Goal: Obtain resource: Download file/media

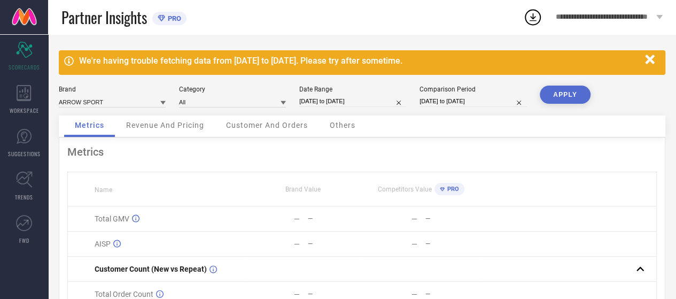
drag, startPoint x: 651, startPoint y: 56, endPoint x: 644, endPoint y: 50, distance: 9.5
click at [651, 56] on icon "button" at bounding box center [650, 59] width 13 height 13
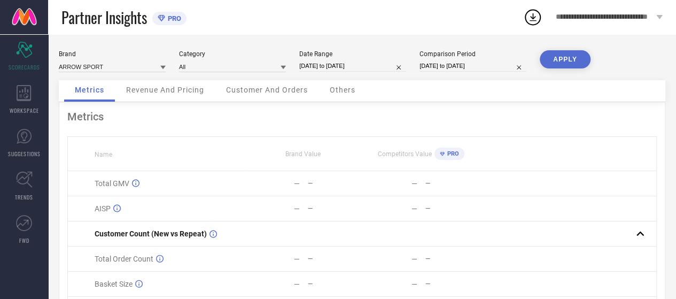
click at [624, 22] on div "**********" at bounding box center [610, 17] width 134 height 34
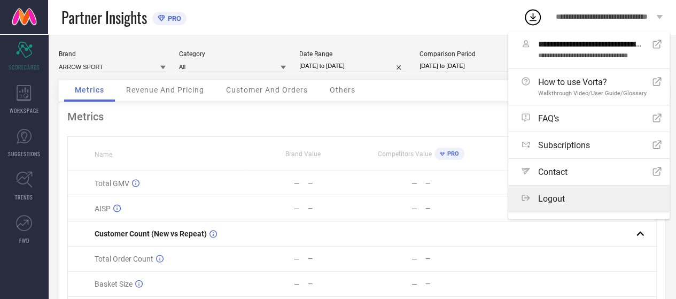
click at [577, 205] on label "Logout" at bounding box center [588, 199] width 161 height 26
click at [0, 0] on button "Logout" at bounding box center [0, 0] width 0 height 0
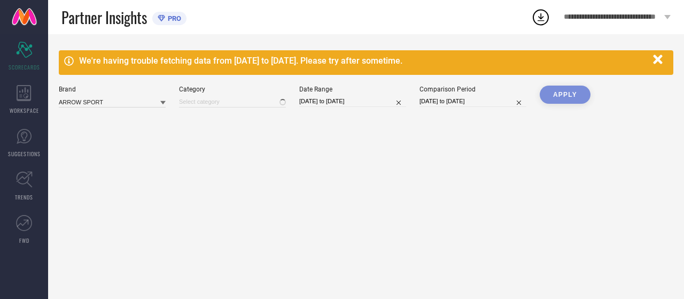
type input "All"
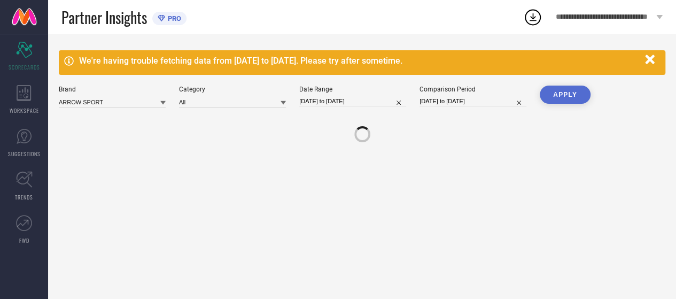
click at [586, 16] on span "**********" at bounding box center [605, 17] width 98 height 9
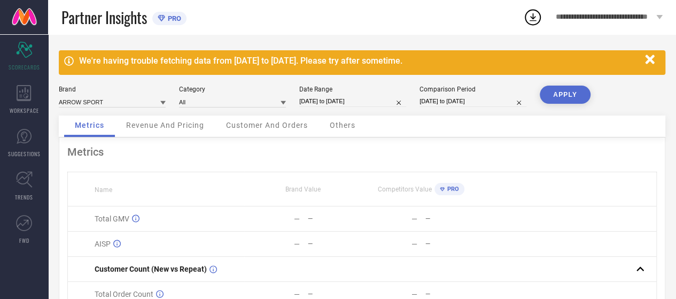
click at [458, 22] on div "Partner Insights PRO" at bounding box center [292, 17] width 462 height 34
click at [33, 100] on div "WORKSPACE" at bounding box center [24, 99] width 48 height 43
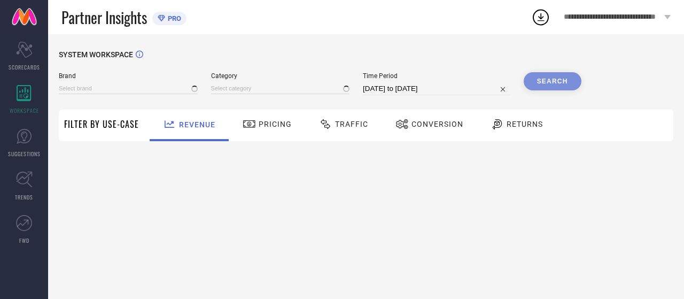
type input "ARROW SPORT"
type input "All"
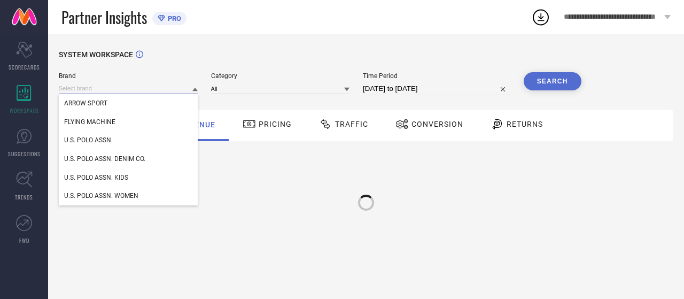
click at [107, 85] on input at bounding box center [128, 88] width 139 height 11
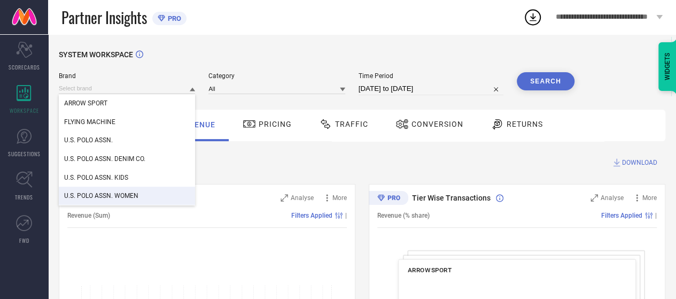
click at [129, 194] on span "U.S. POLO ASSN. WOMEN" at bounding box center [101, 195] width 74 height 7
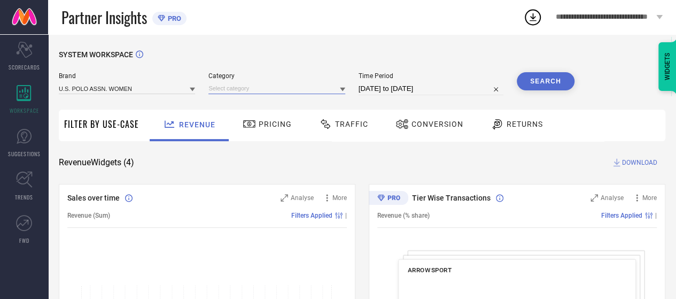
click at [233, 89] on input at bounding box center [276, 88] width 136 height 11
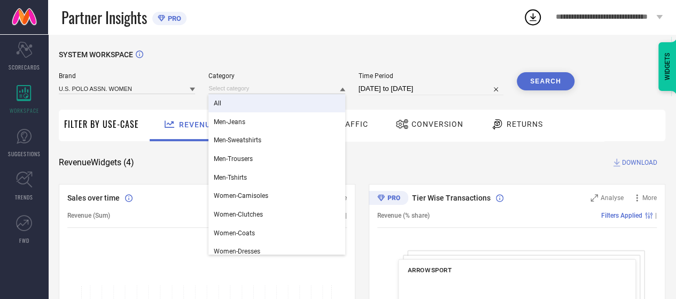
click at [234, 105] on div "All" at bounding box center [276, 103] width 136 height 18
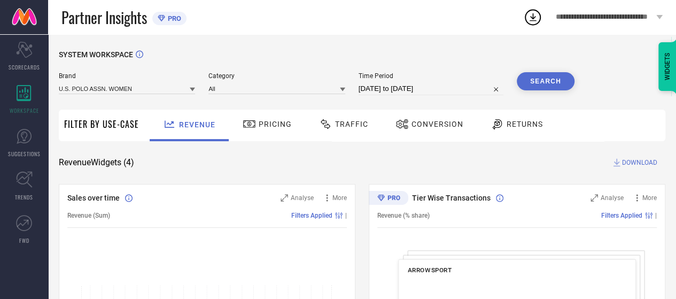
click at [365, 87] on input "[DATE] to [DATE]" at bounding box center [431, 88] width 145 height 13
select select "6"
select select "2025"
select select "7"
select select "2025"
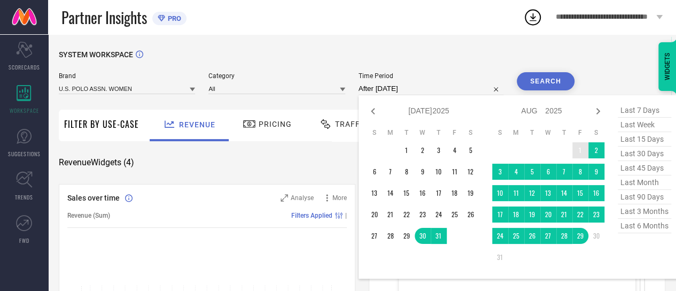
click at [578, 146] on td "1" at bounding box center [581, 150] width 16 height 16
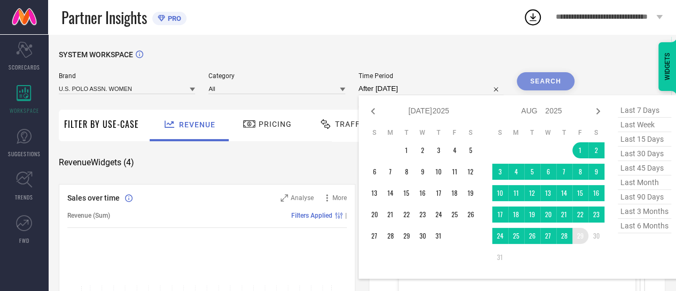
type input "[DATE] to [DATE]"
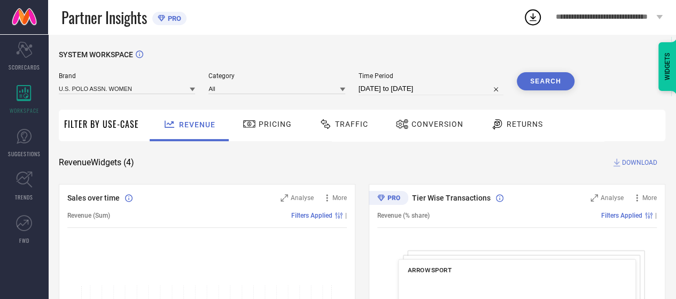
drag, startPoint x: 557, startPoint y: 83, endPoint x: 551, endPoint y: 89, distance: 8.7
click at [557, 83] on button "Search" at bounding box center [546, 81] width 58 height 18
click at [434, 125] on span "Conversion" at bounding box center [438, 124] width 52 height 9
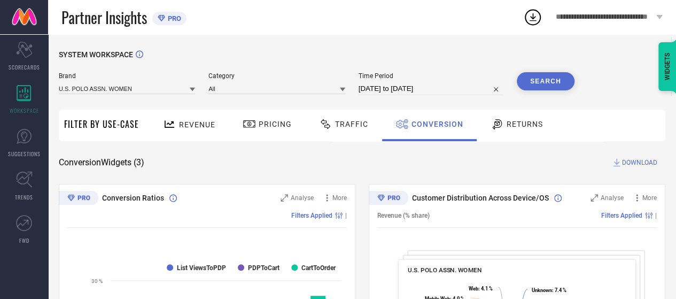
click at [624, 163] on span "DOWNLOAD" at bounding box center [639, 162] width 35 height 11
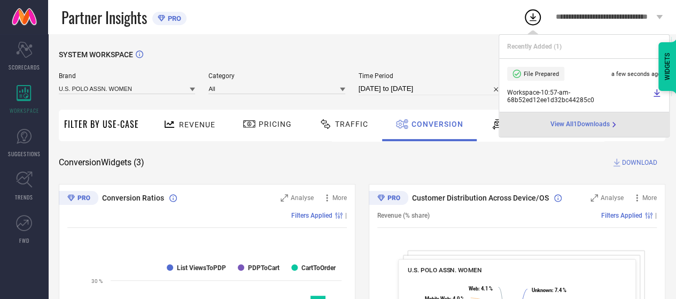
click at [636, 12] on div "**********" at bounding box center [610, 17] width 134 height 34
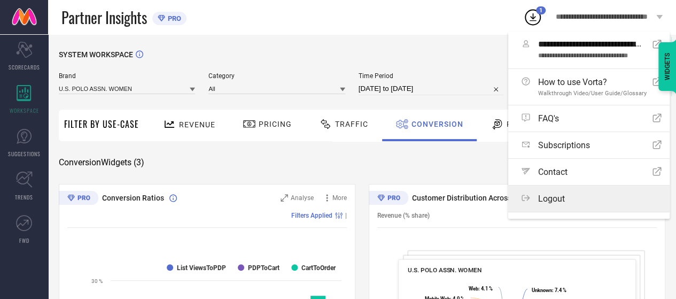
click at [589, 204] on label "Logout" at bounding box center [588, 199] width 161 height 26
click at [0, 0] on button "Logout" at bounding box center [0, 0] width 0 height 0
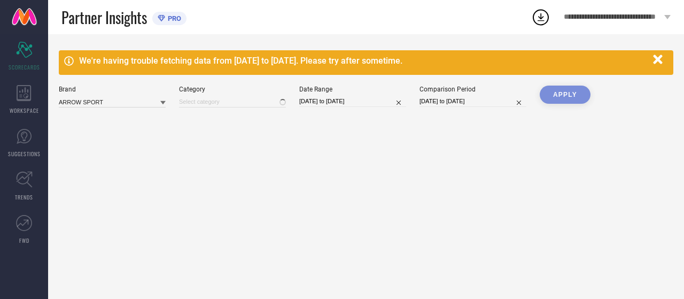
type input "All"
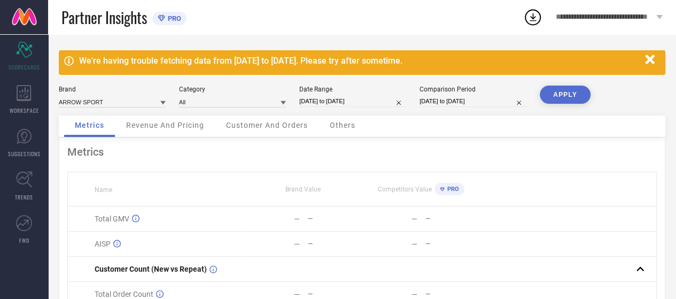
click at [658, 57] on button "button" at bounding box center [650, 59] width 20 height 20
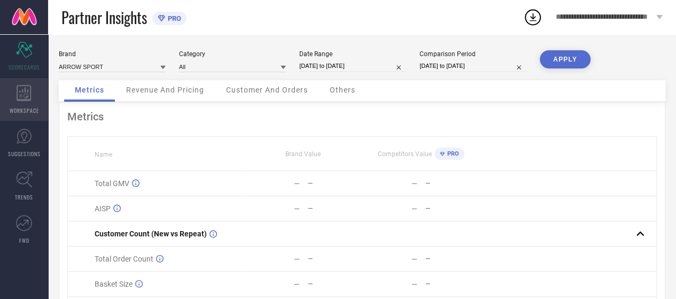
click at [32, 97] on div "WORKSPACE" at bounding box center [24, 99] width 48 height 43
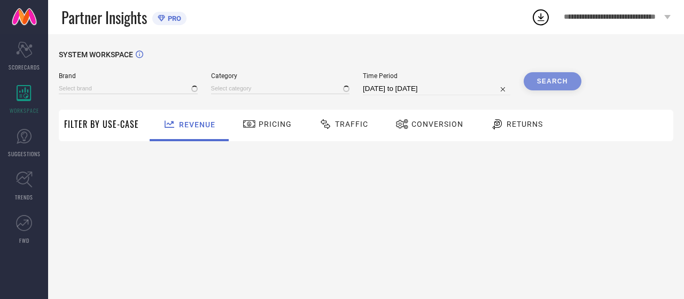
type input "ARROW SPORT"
type input "All"
click at [71, 92] on input at bounding box center [128, 88] width 139 height 11
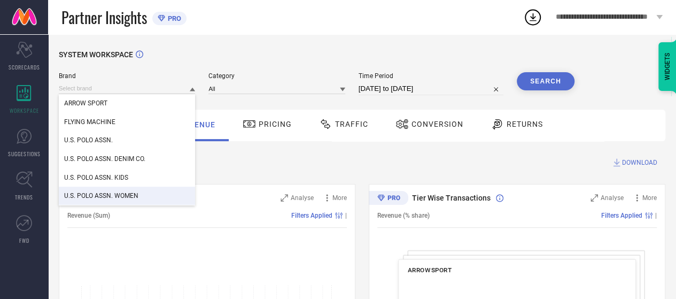
click at [113, 190] on div "U.S. POLO ASSN. WOMEN" at bounding box center [127, 196] width 136 height 18
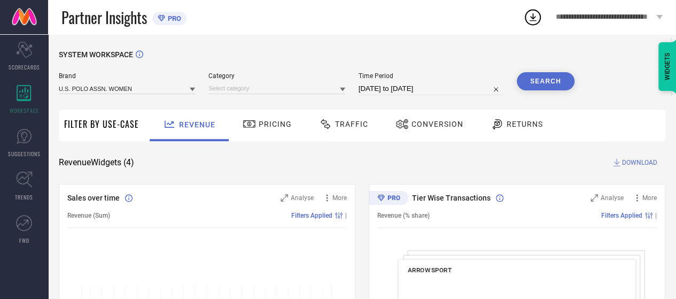
click at [94, 81] on div "Brand U.S. POLO ASSN. WOMEN" at bounding box center [127, 83] width 136 height 23
click at [93, 89] on input at bounding box center [127, 88] width 136 height 11
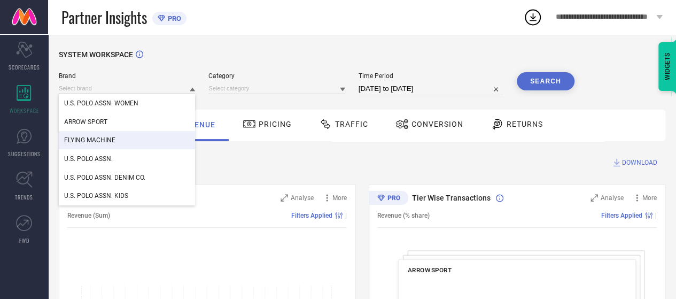
click at [96, 140] on span "FLYING MACHINE" at bounding box center [89, 139] width 51 height 7
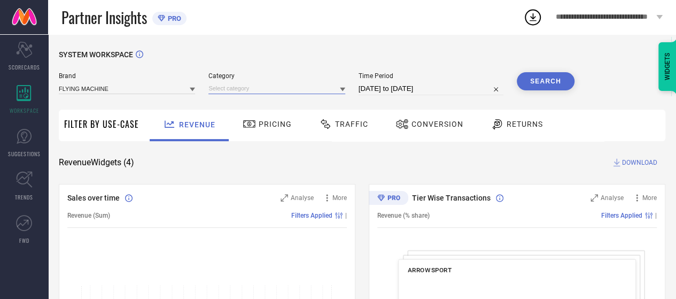
click at [242, 87] on input at bounding box center [276, 88] width 136 height 11
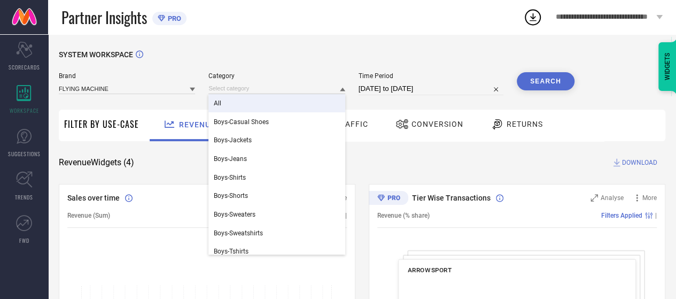
click at [241, 102] on div "All" at bounding box center [276, 103] width 136 height 18
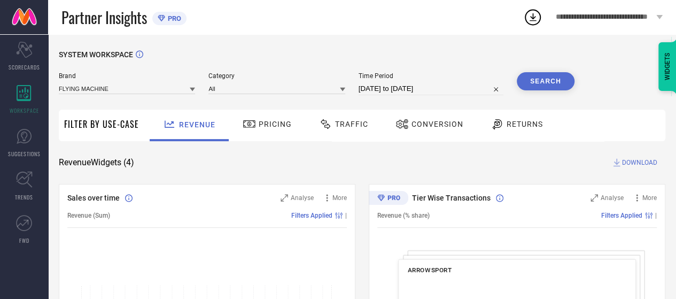
click at [399, 90] on input "[DATE] to [DATE]" at bounding box center [431, 88] width 145 height 13
select select "6"
select select "2025"
select select "7"
select select "2025"
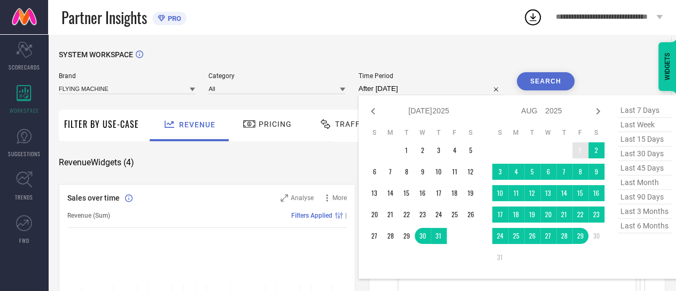
click at [578, 145] on td "1" at bounding box center [581, 150] width 16 height 16
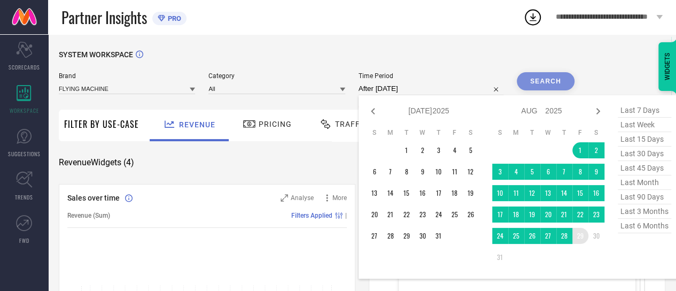
type input "[DATE] to [DATE]"
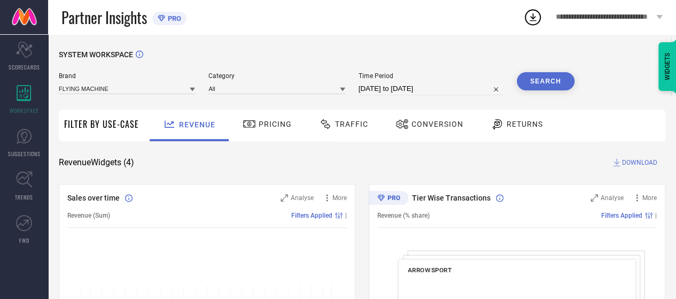
click at [542, 83] on button "Search" at bounding box center [546, 81] width 58 height 18
click at [435, 123] on span "Conversion" at bounding box center [438, 124] width 52 height 9
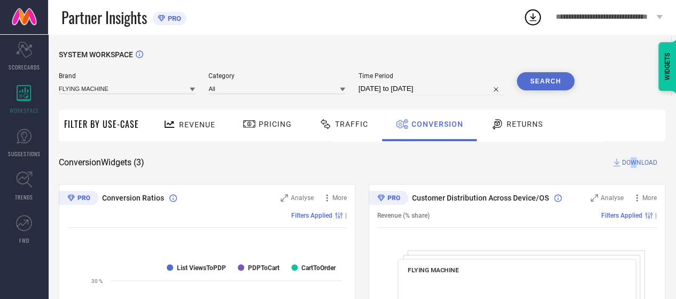
drag, startPoint x: 634, startPoint y: 162, endPoint x: 619, endPoint y: 169, distance: 16.3
click at [632, 162] on span "DOWNLOAD" at bounding box center [639, 162] width 35 height 11
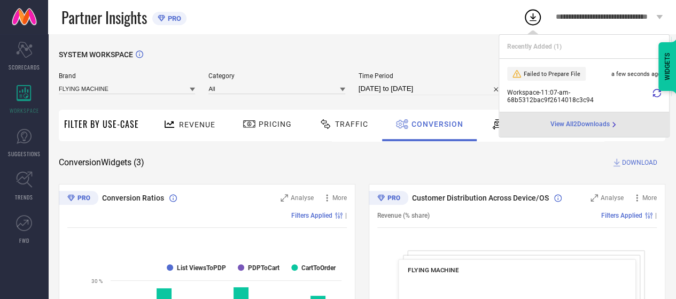
click at [653, 95] on icon at bounding box center [657, 93] width 9 height 9
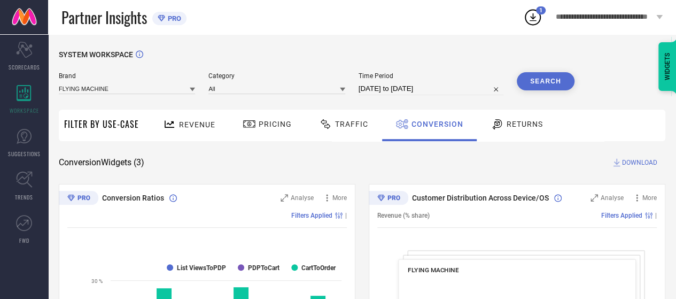
click at [534, 6] on div "**********" at bounding box center [599, 17] width 153 height 34
click at [534, 9] on icon at bounding box center [532, 16] width 19 height 19
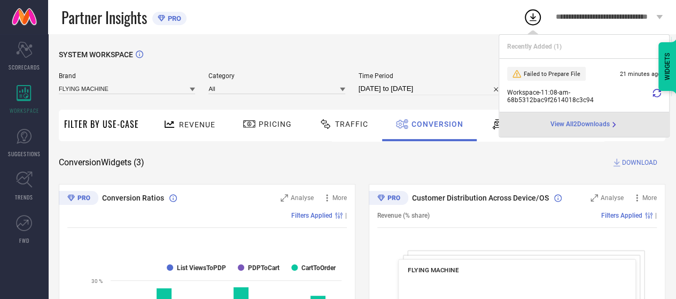
click at [655, 90] on icon at bounding box center [657, 93] width 9 height 9
